Goal: Transaction & Acquisition: Purchase product/service

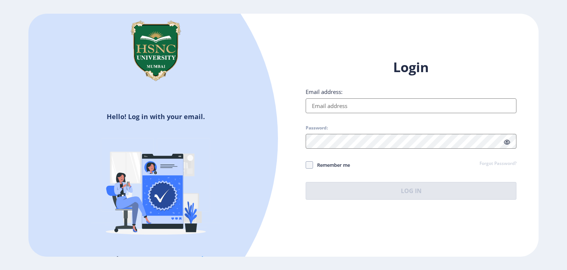
click at [317, 102] on input "Email address:" at bounding box center [411, 105] width 211 height 15
type input "[EMAIL_ADDRESS][DOMAIN_NAME]"
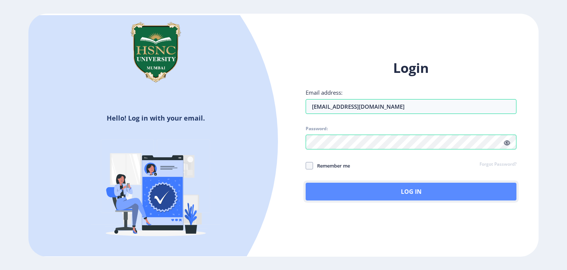
click at [385, 193] on button "Log In" at bounding box center [411, 191] width 211 height 18
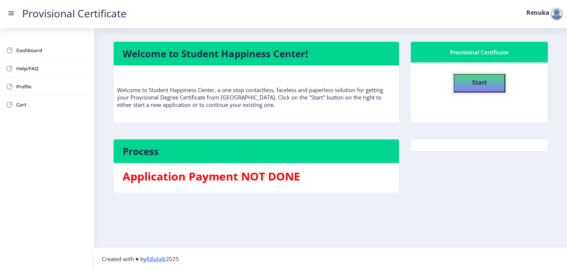
click at [487, 81] on button "Start" at bounding box center [480, 83] width 52 height 18
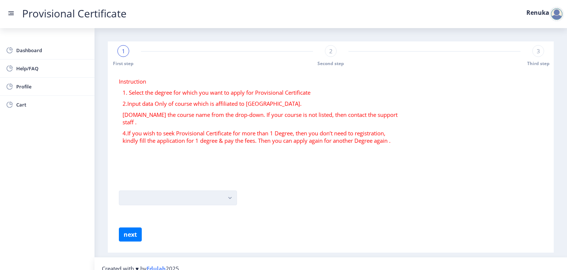
click at [199, 195] on button "button" at bounding box center [178, 197] width 118 height 15
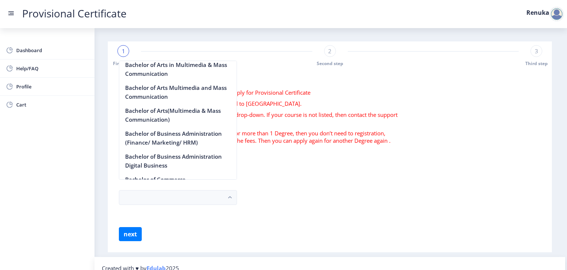
scroll to position [160, 0]
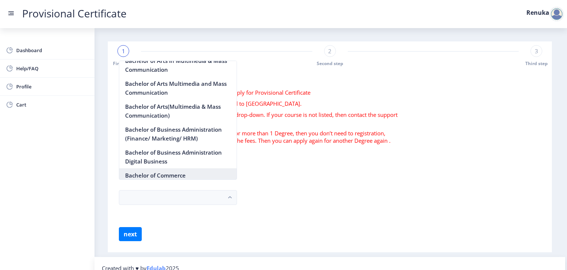
click at [187, 175] on nb-option "Bachelor of Commerce" at bounding box center [177, 175] width 117 height 14
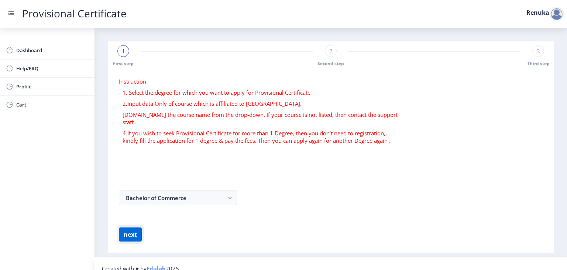
click at [134, 230] on button "next" at bounding box center [130, 234] width 23 height 14
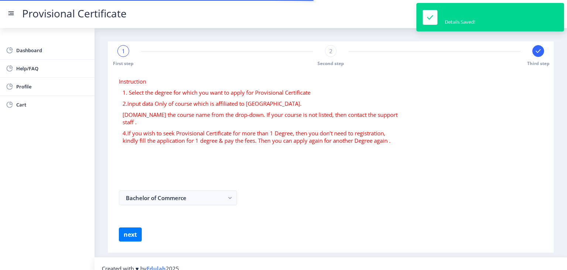
select select
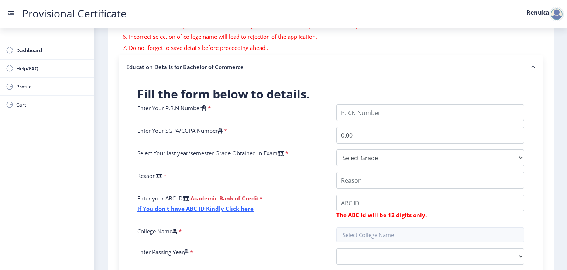
scroll to position [129, 0]
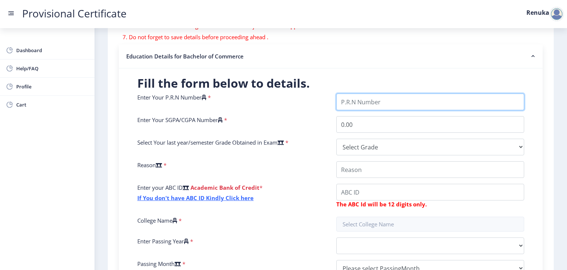
click at [389, 100] on input "Enter Your P.R.N Number" at bounding box center [430, 101] width 188 height 17
type input "2021220110080692"
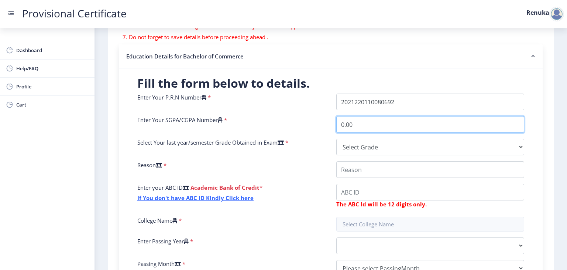
click at [374, 123] on input "0.00" at bounding box center [430, 124] width 188 height 17
type input "0"
type input "6.81"
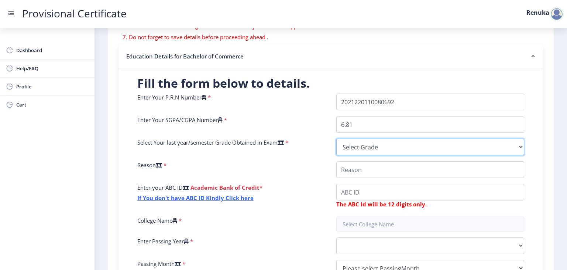
click at [356, 143] on select "Select Grade O A+ A B+ B C D F(Fail)" at bounding box center [430, 146] width 188 height 17
select select "B"
click at [336, 138] on select "Select Grade O A+ A B+ B C D F(Fail)" at bounding box center [430, 146] width 188 height 17
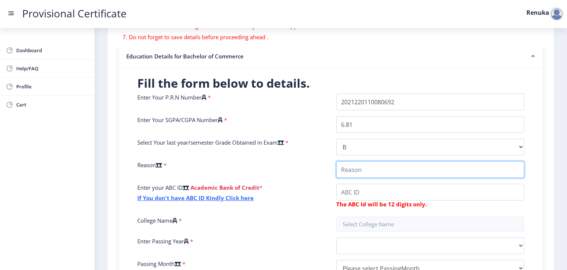
click at [356, 170] on input "College Name" at bounding box center [430, 169] width 188 height 17
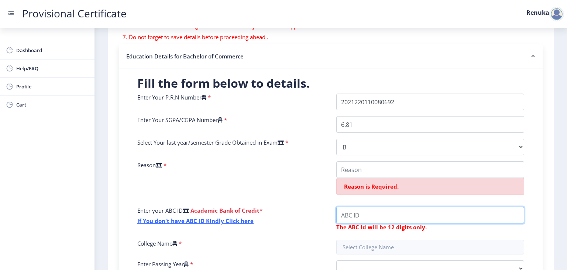
click at [356, 183] on div "Enter Your P.R.N Number * Enter Your SGPA/CGPA Number * 6.81 Select Your last y…" at bounding box center [331, 199] width 398 height 212
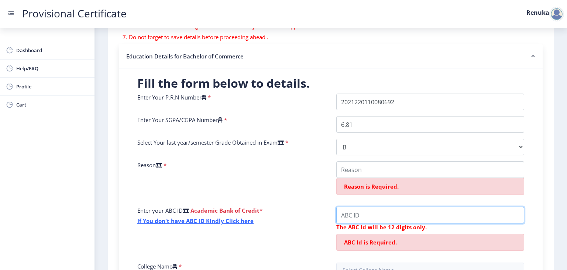
paste input "174-305-450-"
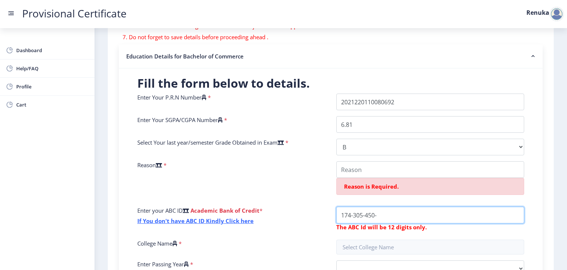
click at [354, 212] on input "College Name" at bounding box center [430, 214] width 188 height 17
click at [351, 216] on input "College Name" at bounding box center [430, 214] width 188 height 17
type input "174305450291"
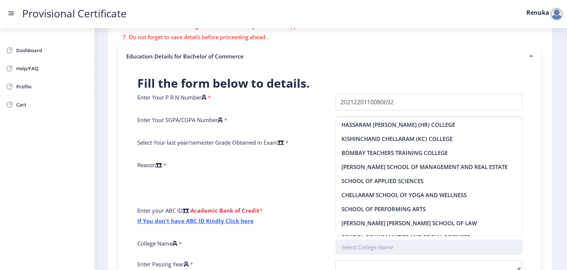
click at [376, 252] on input "text" at bounding box center [429, 246] width 187 height 15
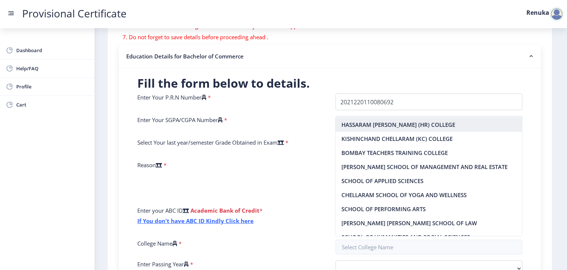
click at [393, 124] on nb-option "HASSARAM RIJHUMAL (HR) COLLEGE" at bounding box center [429, 124] width 186 height 14
type input "HASSARAM RIJHUMAL (HR) COLLEGE"
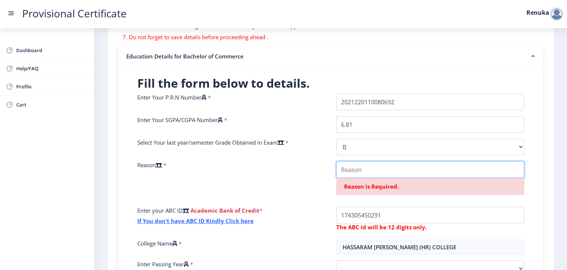
click at [414, 166] on input "College Name" at bounding box center [430, 169] width 188 height 17
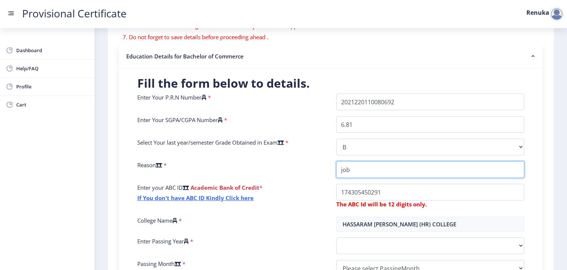
type input "job"
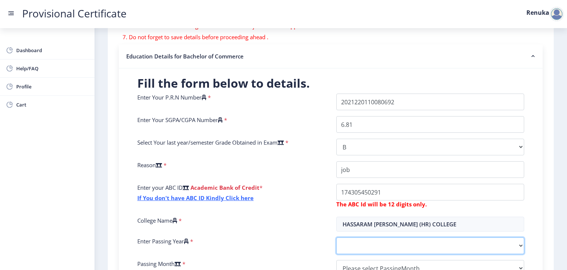
click at [477, 251] on select "2025 2024 2023 2022 2021 2020 2019 2018 2017 2016 2015 2014 2013 2012 2011 2010…" at bounding box center [430, 245] width 188 height 17
click at [336, 237] on select "2025 2024 2023 2022 2021 2020 2019 2018 2017 2016 2015 2014 2013 2012 2011 2010…" at bounding box center [430, 245] width 188 height 17
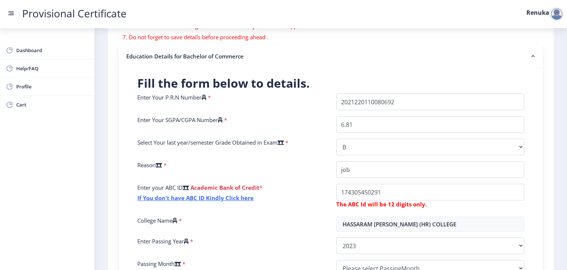
click at [546, 121] on div "Instruction 1. Fields marked with * are mandatory. 2. Input the seat number – A…" at bounding box center [330, 144] width 439 height 406
click at [536, 149] on div "Fill the form below to details. Enter Your P.R.N Number * Enter Your SGPA/CGPA …" at bounding box center [331, 193] width 424 height 250
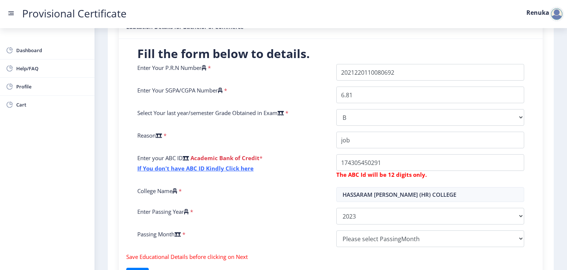
click at [536, 149] on div "Fill the form below to details. Enter Your P.R.N Number * Enter Your SGPA/CGPA …" at bounding box center [331, 164] width 424 height 250
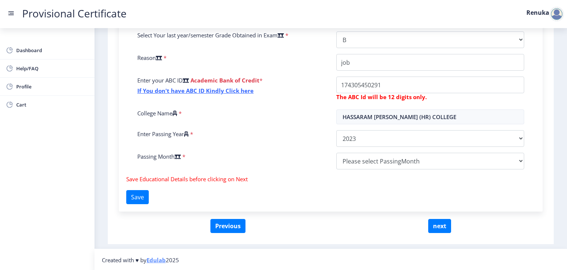
scroll to position [237, 0]
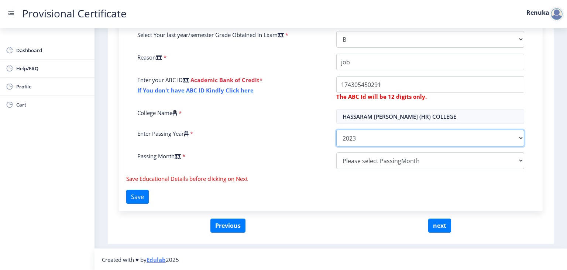
click at [446, 139] on select "2025 2024 2023 2022 2021 2020 2019 2018 2017 2016 2015 2014 2013 2012 2011 2010…" at bounding box center [430, 138] width 188 height 17
select select "2024"
click at [336, 130] on select "2025 2024 2023 2022 2021 2020 2019 2018 2017 2016 2015 2014 2013 2012 2011 2010…" at bounding box center [430, 138] width 188 height 17
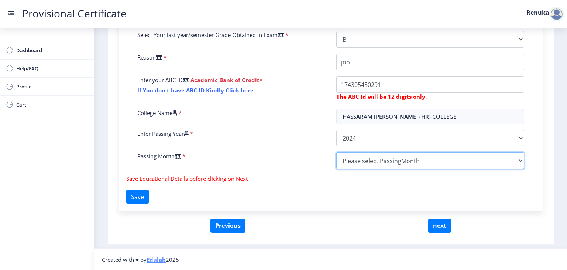
click at [378, 157] on select "Please select PassingMonth (01) January (02) February (03) March (04) April (05…" at bounding box center [430, 160] width 188 height 17
select select "April"
click at [336, 152] on select "Please select PassingMonth (01) January (02) February (03) March (04) April (05…" at bounding box center [430, 160] width 188 height 17
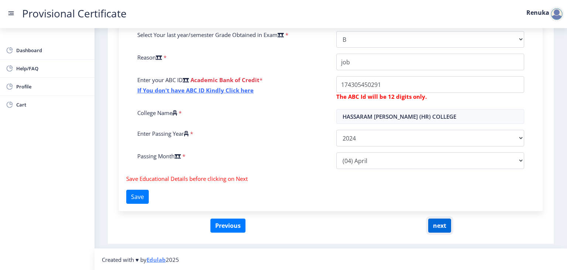
click at [436, 228] on button "next" at bounding box center [439, 225] width 23 height 14
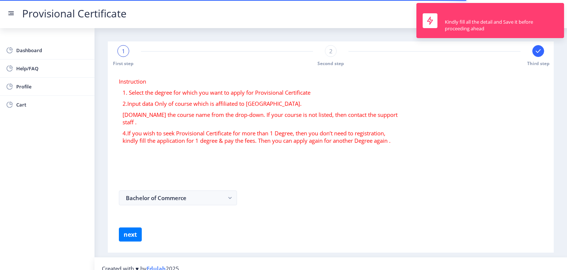
select select
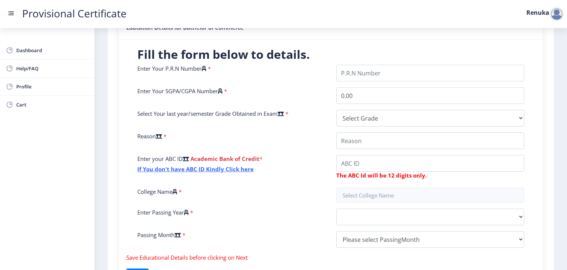
scroll to position [133, 0]
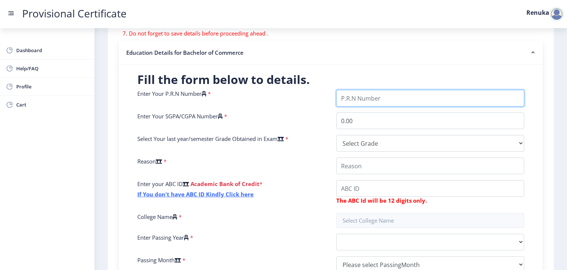
click at [381, 102] on input "Enter Your P.R.N Number" at bounding box center [430, 98] width 188 height 17
type input "2021220110080692"
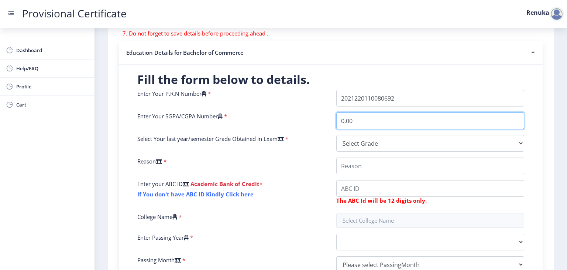
click at [380, 124] on input "0.00" at bounding box center [430, 120] width 188 height 17
type input "0"
type input "6.81"
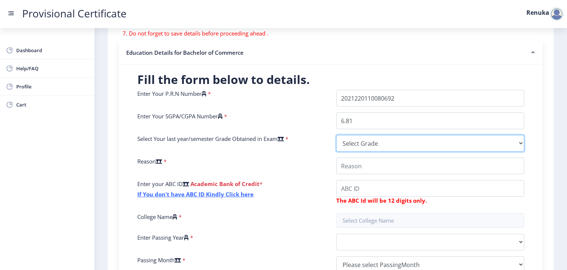
click at [368, 145] on select "Select Grade O A+ A B+ B C D F(Fail)" at bounding box center [430, 143] width 188 height 17
select select "B"
click at [336, 135] on select "Select Grade O A+ A B+ B C D F(Fail)" at bounding box center [430, 143] width 188 height 17
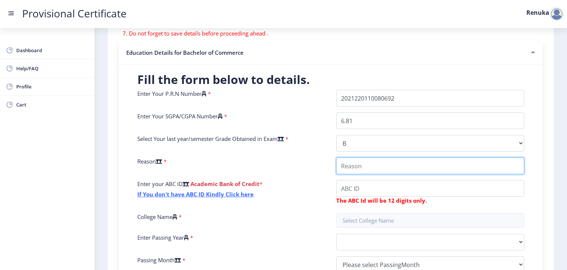
click at [347, 170] on input "College Name" at bounding box center [430, 165] width 188 height 17
type input "job"
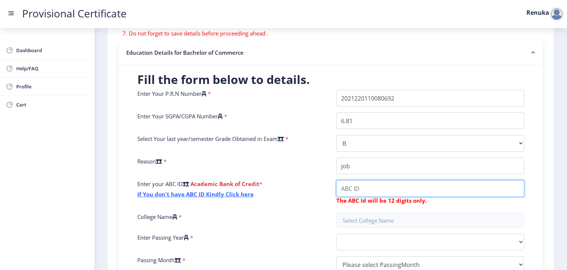
click at [392, 189] on input "College Name" at bounding box center [430, 188] width 188 height 17
click at [391, 191] on input "College Name" at bounding box center [430, 188] width 188 height 17
type input "174305450291"
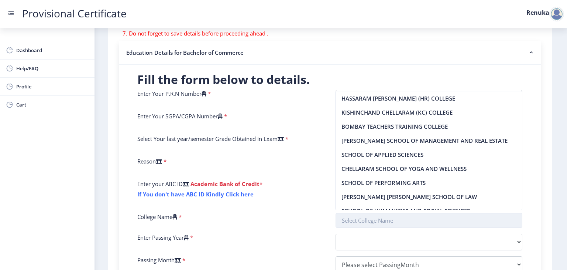
click at [375, 214] on input "text" at bounding box center [429, 220] width 187 height 15
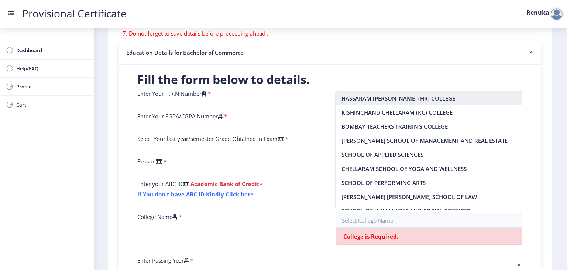
click at [381, 98] on nb-option "HASSARAM RIJHUMAL (HR) COLLEGE" at bounding box center [429, 98] width 186 height 14
type input "HASSARAM RIJHUMAL (HR) COLLEGE"
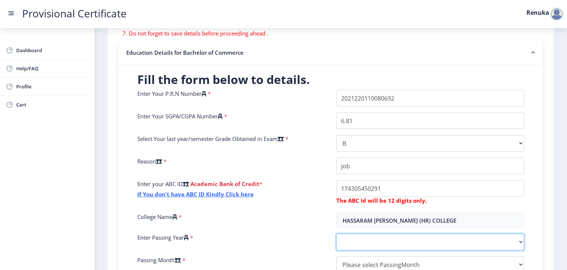
click at [370, 235] on select "2025 2024 2023 2022 2021 2020 2019 2018 2017 2016 2015 2014 2013 2012 2011 2010…" at bounding box center [430, 241] width 188 height 17
select select "2024"
click at [336, 233] on select "2025 2024 2023 2022 2021 2020 2019 2018 2017 2016 2015 2014 2013 2012 2011 2010…" at bounding box center [430, 241] width 188 height 17
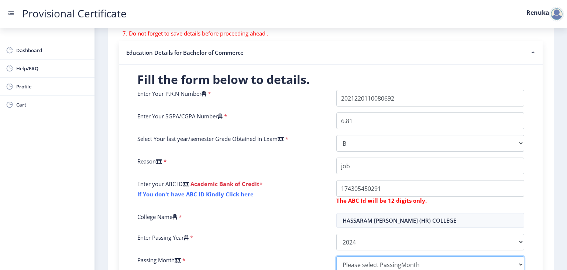
scroll to position [136, 0]
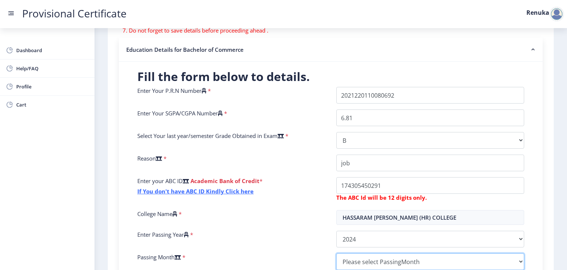
click at [370, 256] on select "Please select PassingMonth (01) January (02) February (03) March (04) April (05…" at bounding box center [430, 261] width 188 height 17
select select "April"
click at [336, 253] on select "Please select PassingMonth (01) January (02) February (03) March (04) April (05…" at bounding box center [430, 261] width 188 height 17
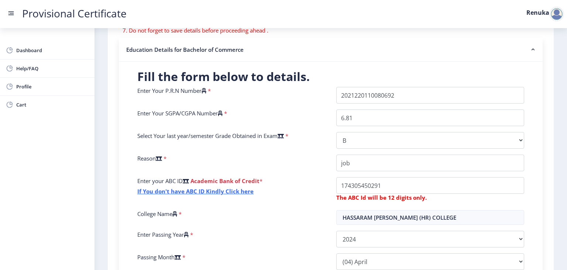
click at [543, 142] on div "Instruction 1. Fields marked with * are mandatory. 2. Input the seat number – A…" at bounding box center [330, 137] width 439 height 406
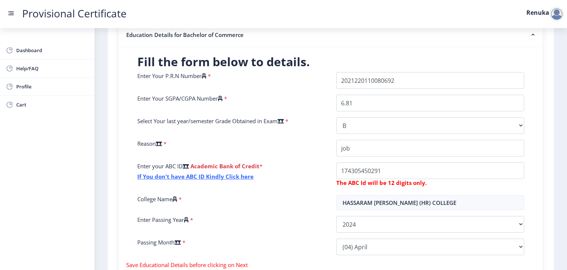
scroll to position [195, 0]
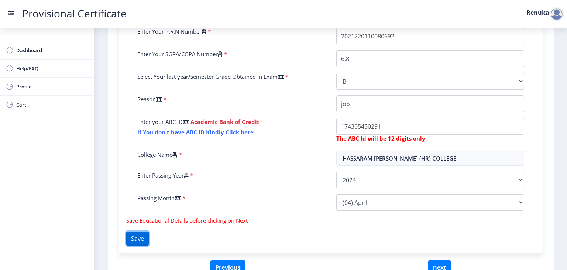
click at [146, 241] on button "Save" at bounding box center [137, 238] width 23 height 14
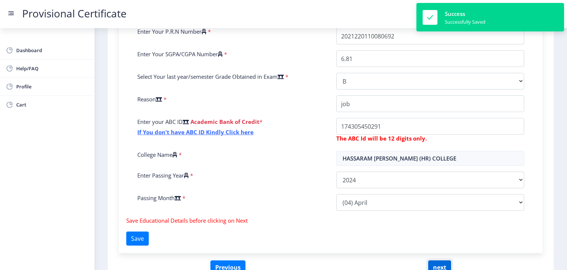
click at [442, 262] on button "next" at bounding box center [439, 267] width 23 height 14
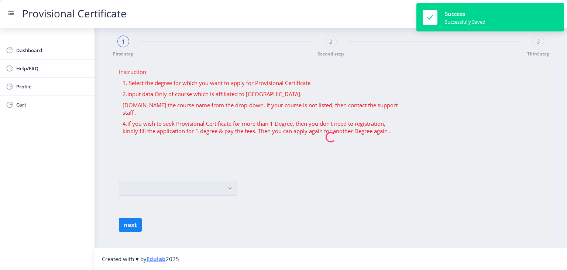
scroll to position [0, 0]
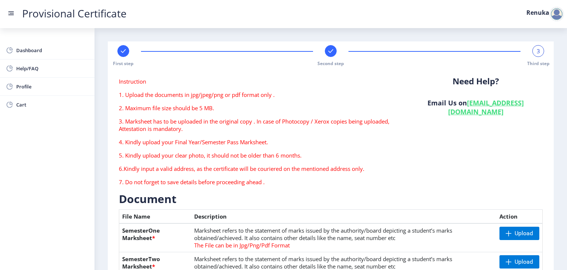
click at [459, 195] on h3 "Document" at bounding box center [331, 198] width 424 height 15
click at [509, 227] on span "Upload" at bounding box center [520, 232] width 40 height 13
click at [518, 264] on span "Upload" at bounding box center [522, 261] width 18 height 7
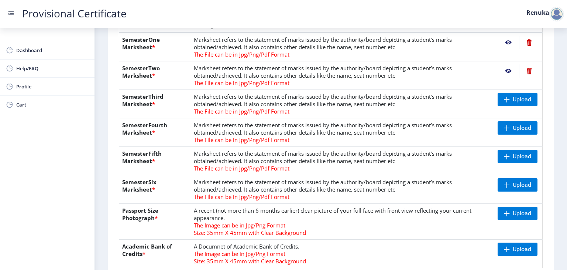
scroll to position [207, 0]
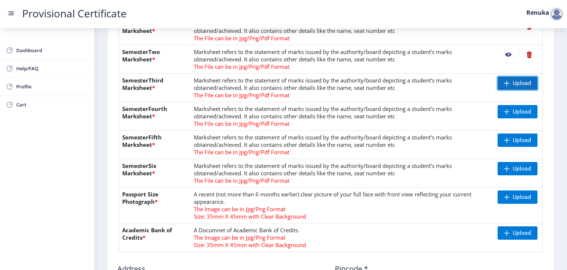
click at [527, 77] on span "Upload" at bounding box center [518, 82] width 40 height 13
click at [517, 115] on span "Upload" at bounding box center [518, 111] width 40 height 13
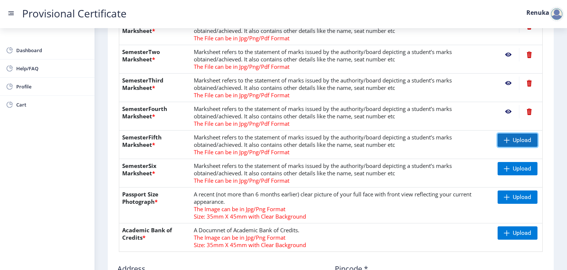
click at [526, 143] on span "Upload" at bounding box center [518, 139] width 40 height 13
click at [516, 169] on span "Upload" at bounding box center [522, 168] width 18 height 7
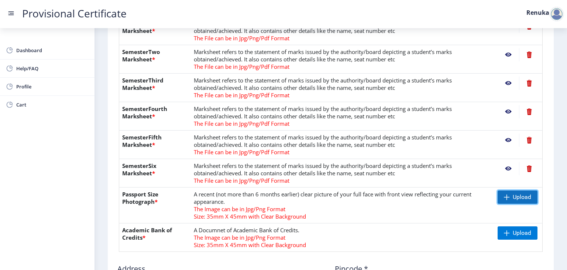
click at [523, 191] on span "Upload" at bounding box center [518, 196] width 40 height 13
click at [510, 226] on span "Upload" at bounding box center [518, 232] width 40 height 13
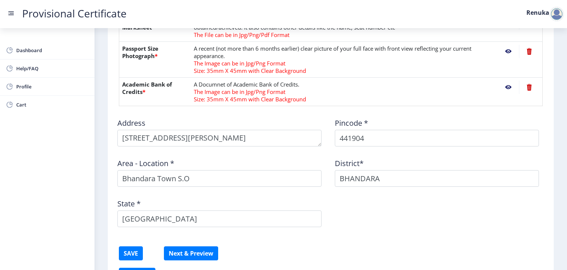
scroll to position [354, 0]
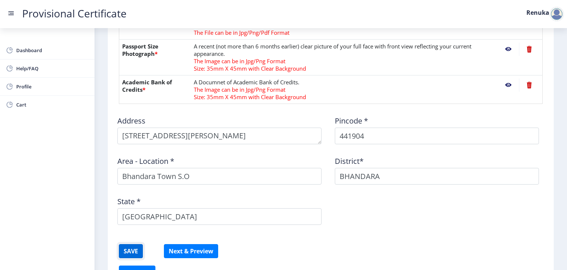
click at [130, 248] on button "SAVE" at bounding box center [131, 251] width 24 height 14
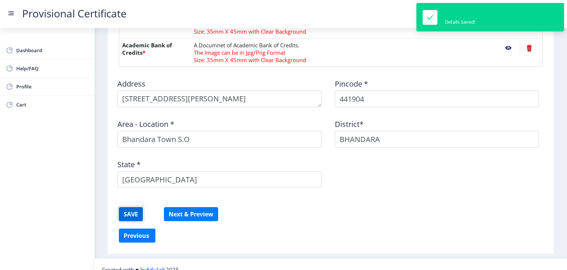
scroll to position [401, 0]
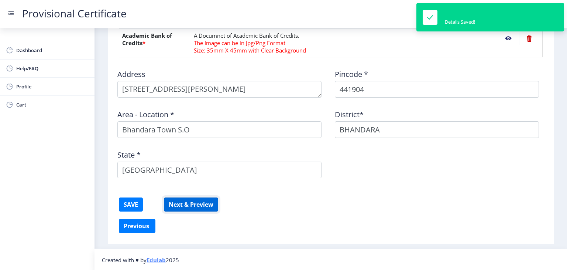
click at [187, 200] on button "Next & Preview" at bounding box center [191, 204] width 54 height 14
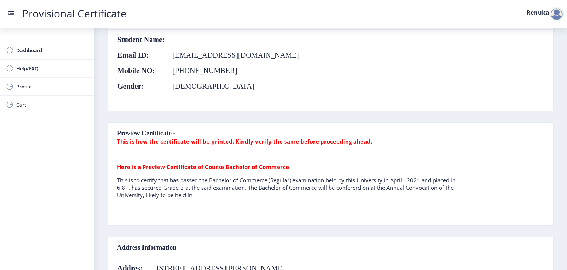
scroll to position [133, 0]
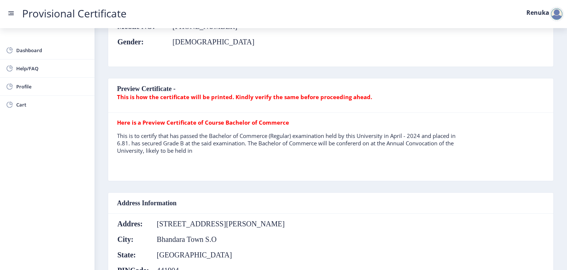
click at [204, 94] on b "This is how the certificate will be printed. Kindly verify the same before proc…" at bounding box center [244, 96] width 255 height 7
click at [210, 97] on b "This is how the certificate will be printed. Kindly verify the same before proc…" at bounding box center [244, 96] width 255 height 7
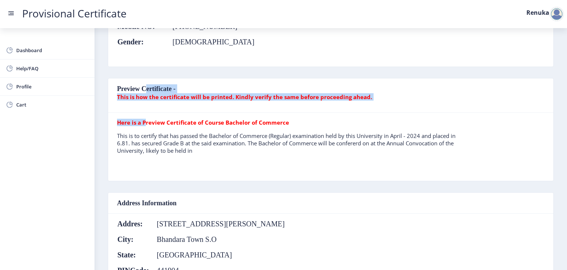
drag, startPoint x: 143, startPoint y: 85, endPoint x: 145, endPoint y: 120, distance: 35.1
click at [145, 120] on nb-card "Preview Certificate - This is how the certificate will be printed. Kindly verif…" at bounding box center [331, 129] width 446 height 103
click at [145, 120] on b "Here is a Preview Certificate of Course Bachelor of Commerce" at bounding box center [203, 122] width 172 height 7
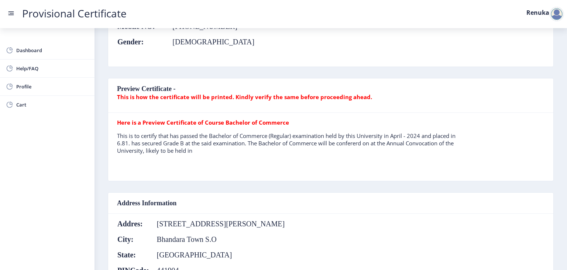
click at [167, 138] on p "This is to certify that has passed the Bachelor of Commerce (Regular) examinati…" at bounding box center [288, 143] width 342 height 22
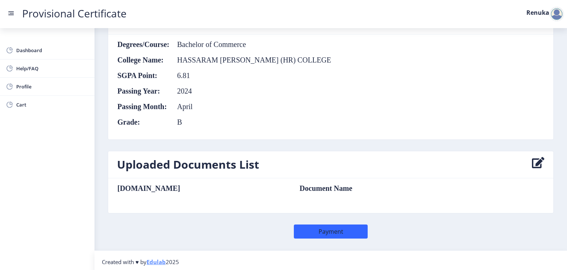
scroll to position [426, 0]
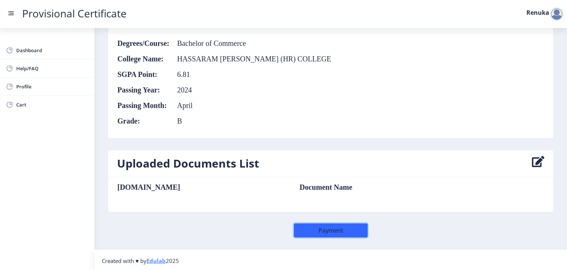
click at [315, 234] on button "Payment" at bounding box center [331, 230] width 74 height 14
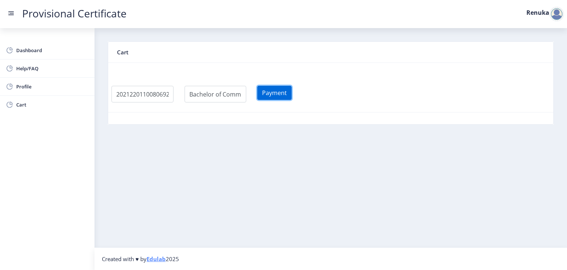
click at [279, 97] on button "Payment" at bounding box center [274, 93] width 34 height 14
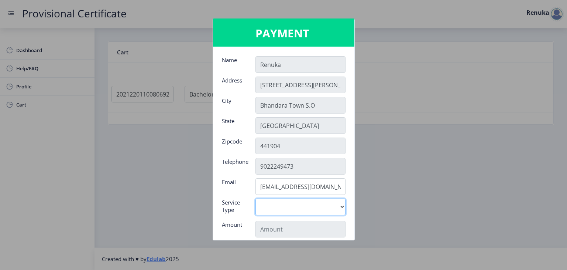
click at [322, 212] on select "Digital" at bounding box center [300, 206] width 90 height 17
select select "old"
click at [255, 198] on select "Digital" at bounding box center [300, 206] width 90 height 17
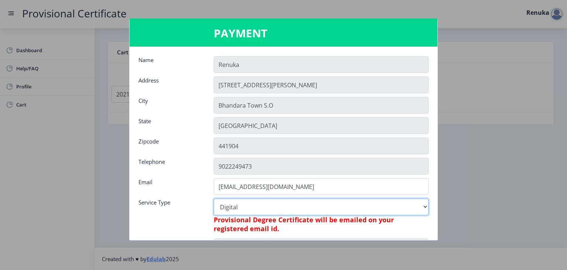
type input "795"
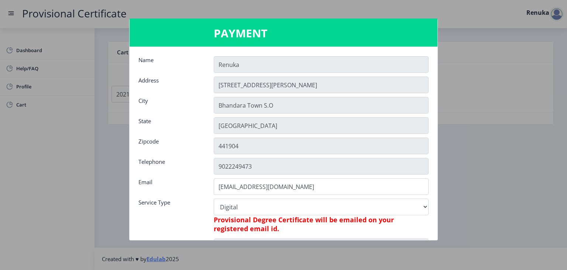
click at [335, 228] on h6 "Provisional Degree Certificate will be emailed on your registered email id." at bounding box center [321, 224] width 215 height 18
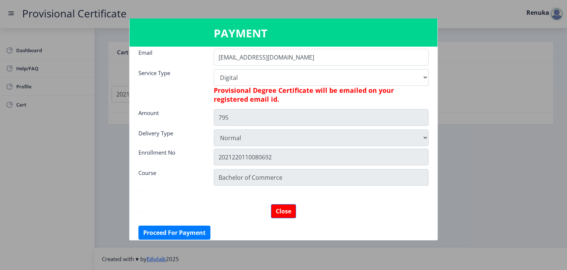
scroll to position [134, 0]
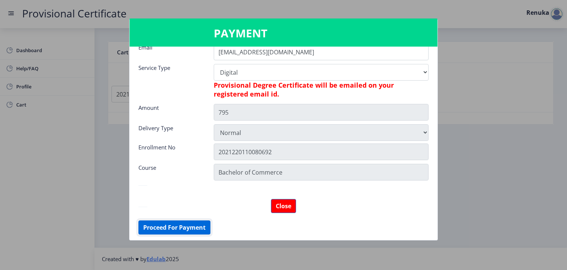
click at [194, 225] on button "Proceed For Payment" at bounding box center [174, 227] width 72 height 14
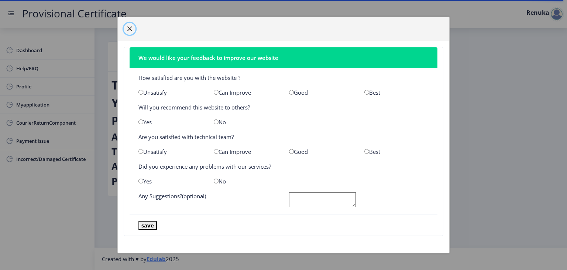
click at [131, 27] on span "button" at bounding box center [130, 29] width 6 height 6
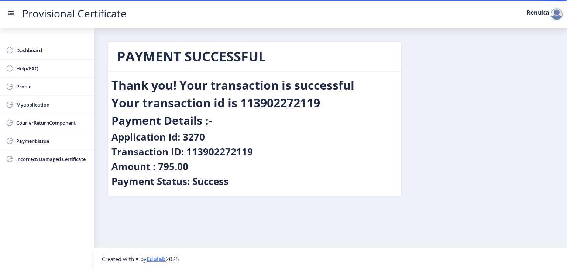
click at [182, 135] on h4 "Application Id: 3270" at bounding box center [157, 137] width 93 height 12
click at [34, 105] on span "Myapplication" at bounding box center [52, 104] width 72 height 9
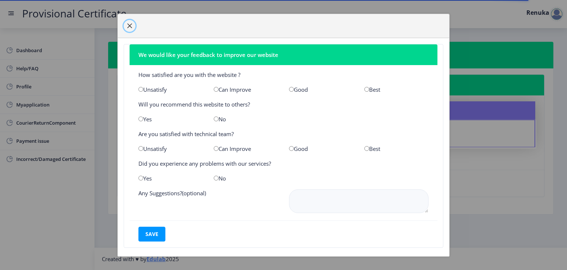
click at [130, 25] on span "button" at bounding box center [130, 26] width 6 height 6
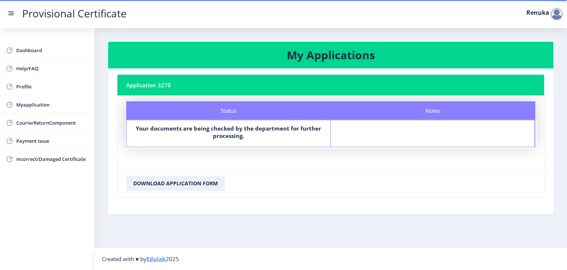
click at [190, 151] on nb-card-body "Status Notes Status Your documents are being checked by the department for furt…" at bounding box center [330, 132] width 427 height 74
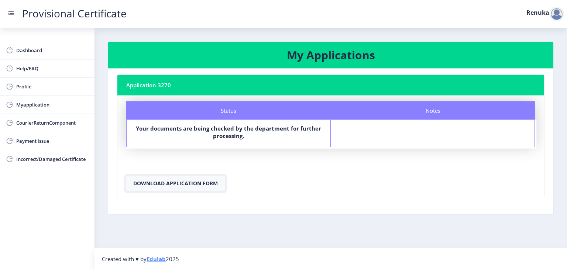
click at [185, 182] on button "Download Application Form" at bounding box center [175, 183] width 99 height 15
click at [354, 127] on div "Notes" at bounding box center [433, 133] width 204 height 27
click at [283, 135] on label "Your documents are being checked by the department for further processing." at bounding box center [228, 131] width 190 height 15
click at [56, 120] on span "CourierReturnComponent" at bounding box center [52, 122] width 72 height 9
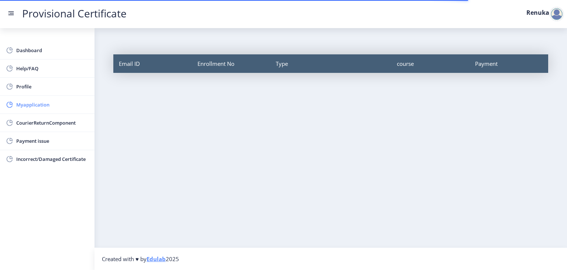
click at [55, 101] on span "Myapplication" at bounding box center [52, 104] width 72 height 9
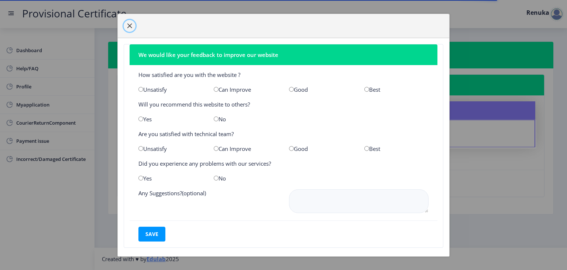
click at [130, 26] on span "button" at bounding box center [130, 26] width 6 height 6
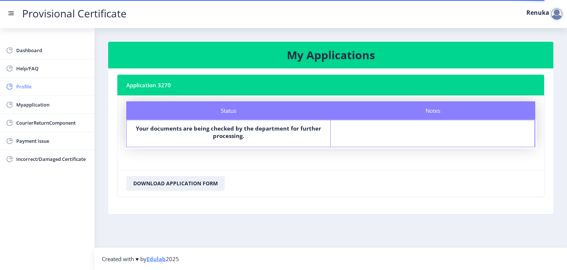
click at [41, 85] on span "Profile" at bounding box center [52, 86] width 72 height 9
select select "[DEMOGRAPHIC_DATA]"
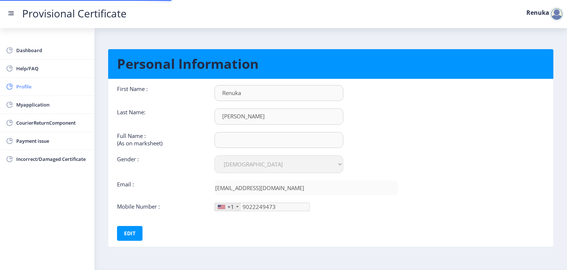
type input "[PHONE_NUMBER]"
click at [47, 72] on span "Help/FAQ" at bounding box center [52, 68] width 72 height 9
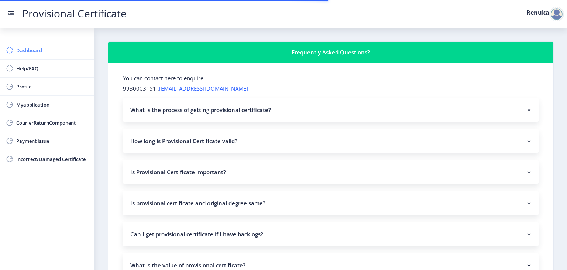
click at [49, 48] on span "Dashboard" at bounding box center [52, 50] width 72 height 9
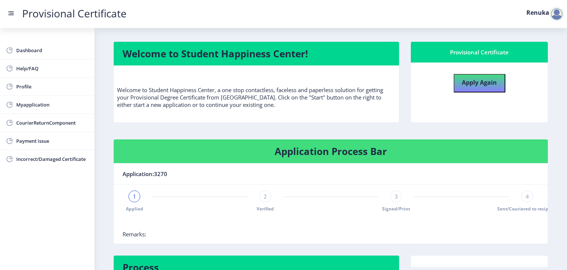
click at [519, 197] on div "1 Applied 2 Verified 3 Signed/Print 4 Sent/Couriered to recipient" at bounding box center [331, 200] width 416 height 21
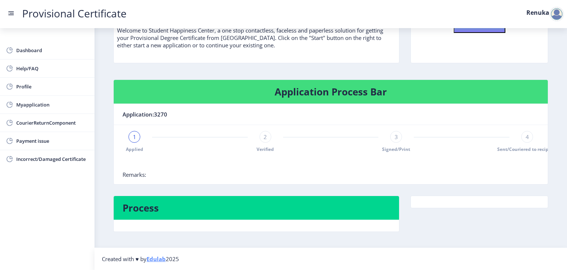
scroll to position [61, 0]
click at [262, 128] on nb-card-body "1 Applied 2 Verified 3 Signed/Print 4 Sent/Couriered to recipient Remarks:" at bounding box center [331, 154] width 434 height 59
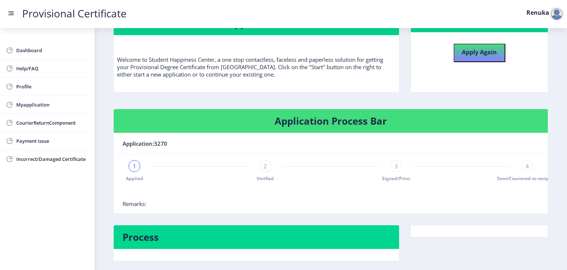
scroll to position [16, 0]
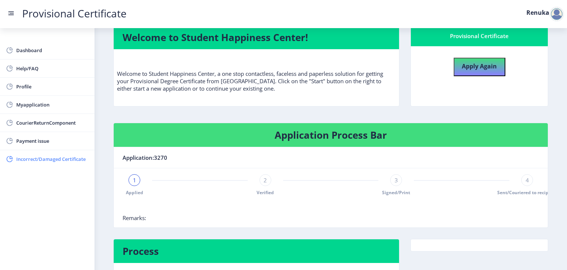
click at [67, 161] on span "Incorrect/Damaged Certificate" at bounding box center [52, 158] width 72 height 9
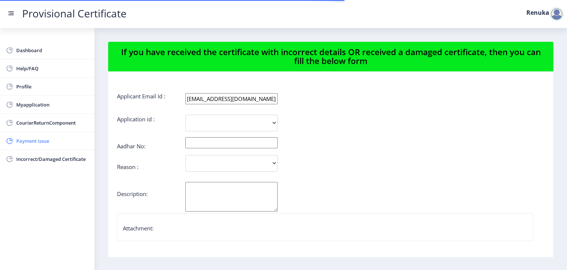
click at [64, 137] on span "Payment issue" at bounding box center [52, 140] width 72 height 9
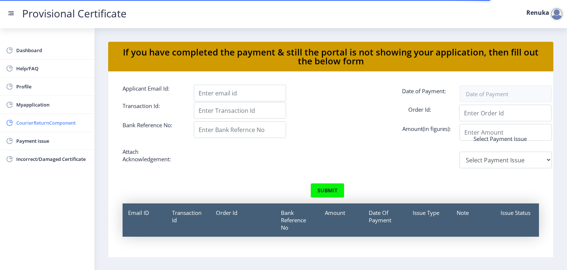
click at [67, 127] on link "CourierReturnComponent" at bounding box center [47, 123] width 95 height 18
